Goal: Task Accomplishment & Management: Use online tool/utility

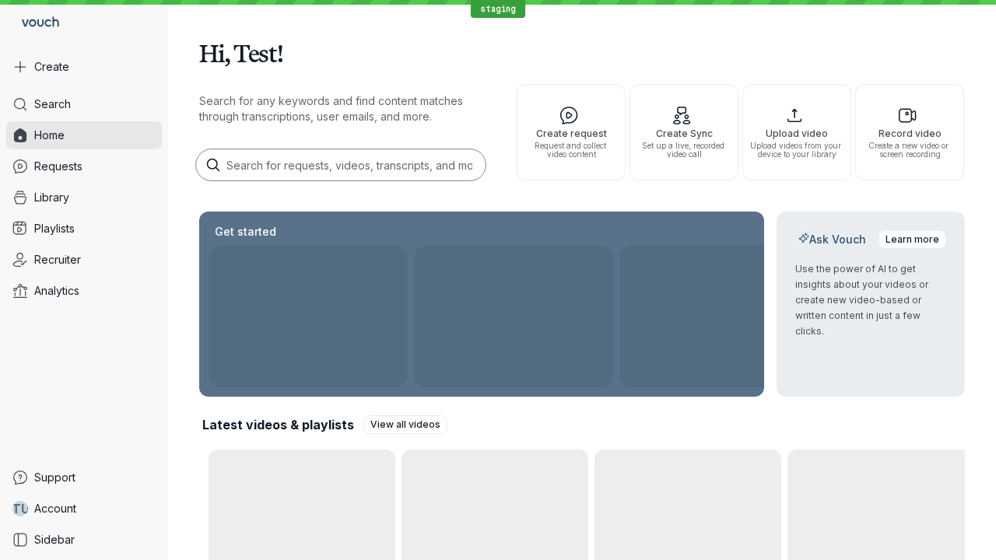
click at [84, 67] on button "Create" at bounding box center [84, 67] width 156 height 28
